Goal: Find specific page/section: Find specific page/section

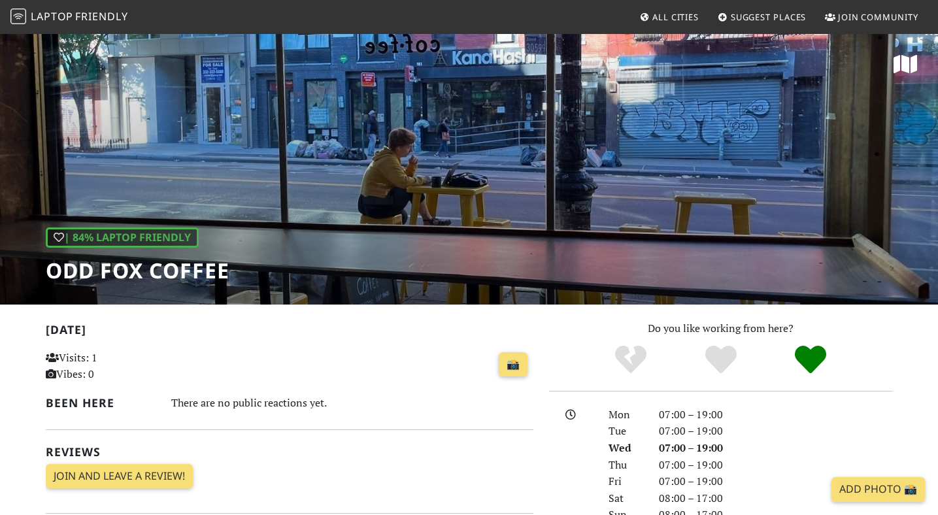
click at [95, 19] on span "Friendly" at bounding box center [101, 16] width 52 height 14
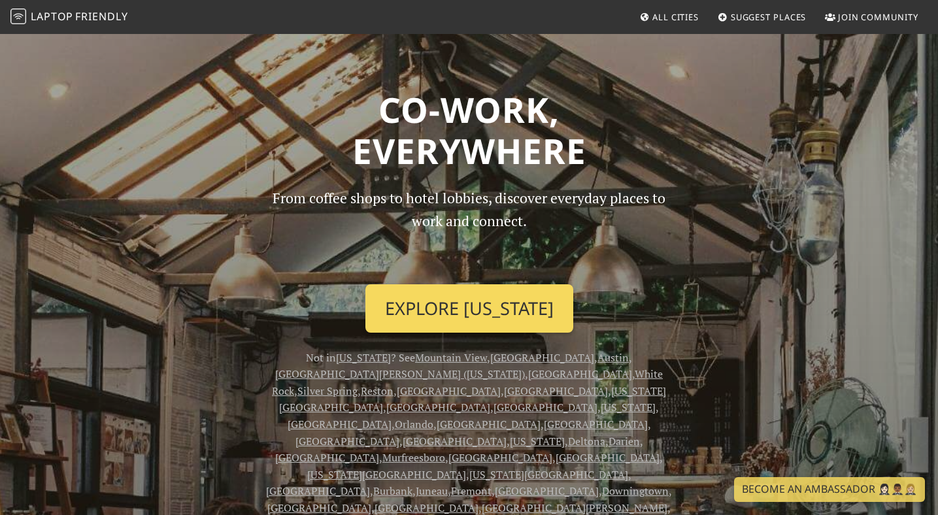
click at [490, 311] on link "Explore New York" at bounding box center [470, 308] width 208 height 48
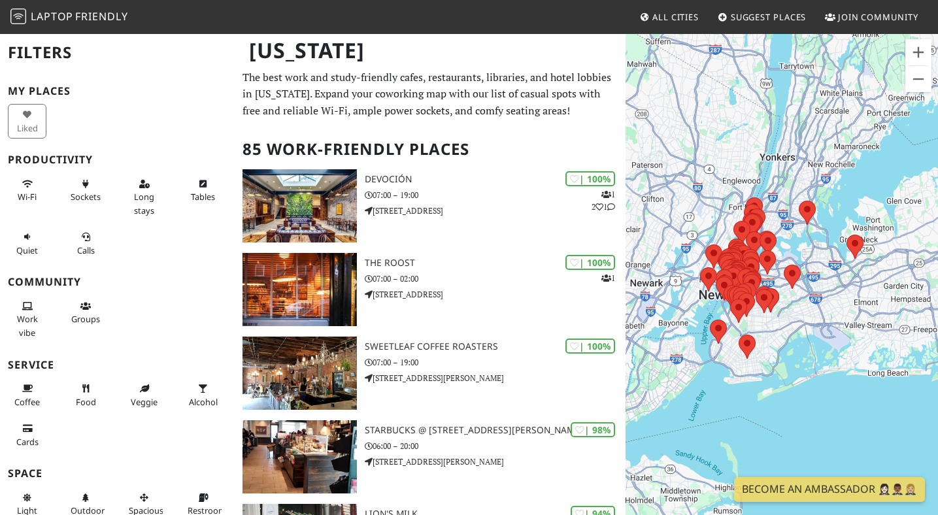
click at [63, 53] on h2 "Filters" at bounding box center [117, 53] width 219 height 40
click at [18, 198] on span "Wi-Fi" at bounding box center [27, 197] width 19 height 12
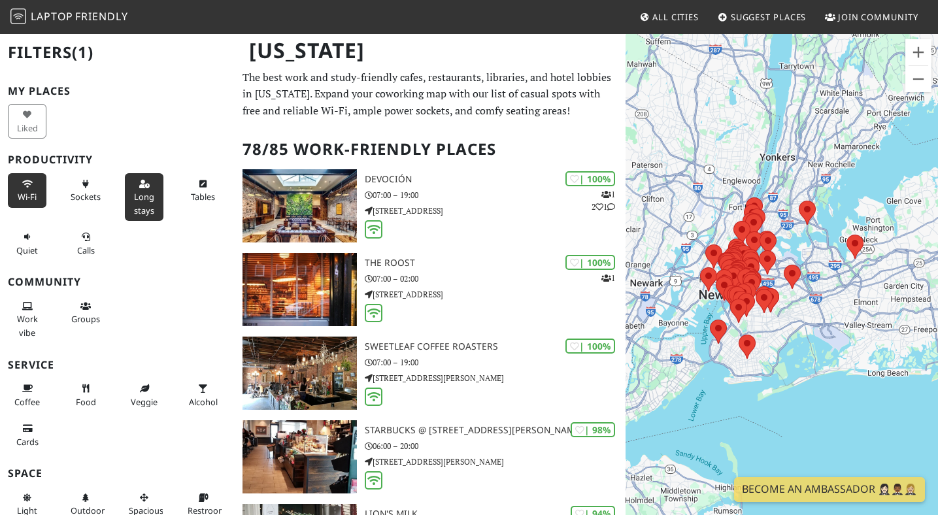
click at [148, 201] on span "Long stays" at bounding box center [144, 203] width 20 height 25
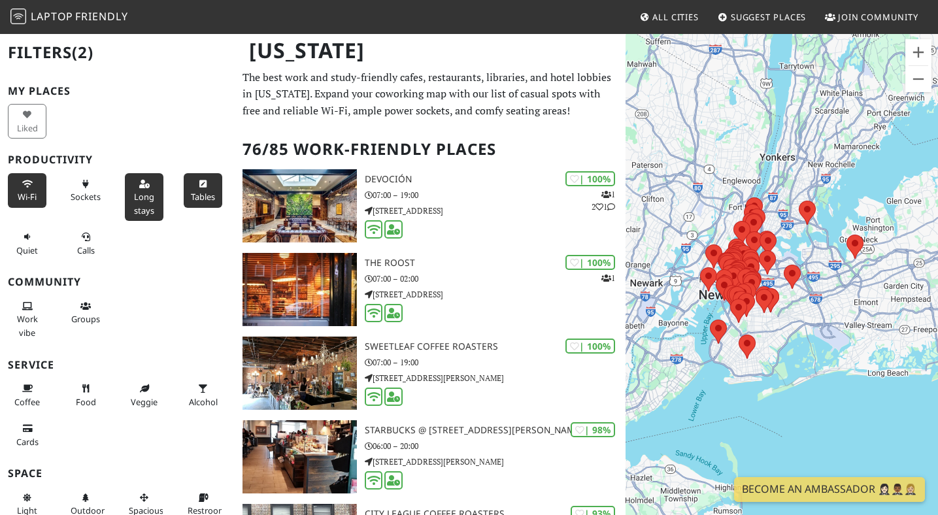
click at [215, 187] on button "Tables" at bounding box center [203, 190] width 39 height 35
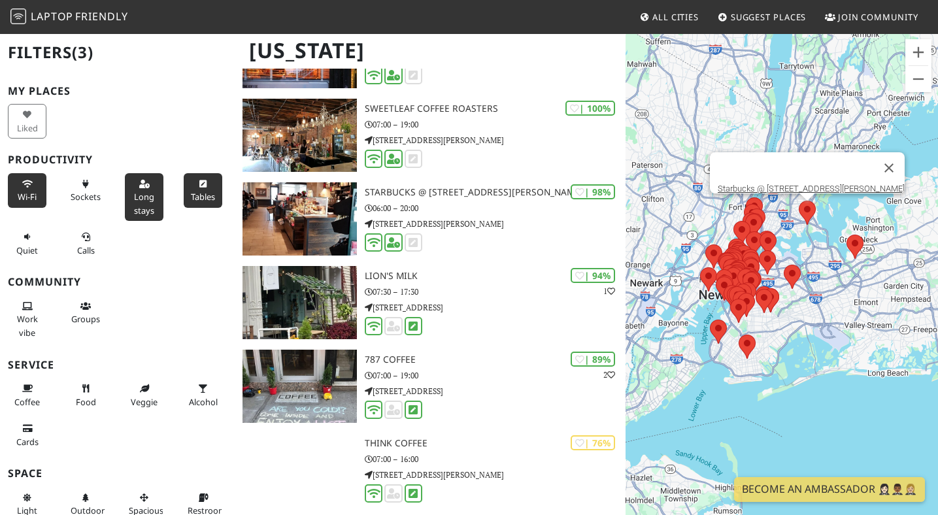
scroll to position [2000, 0]
